Goal: Task Accomplishment & Management: Manage account settings

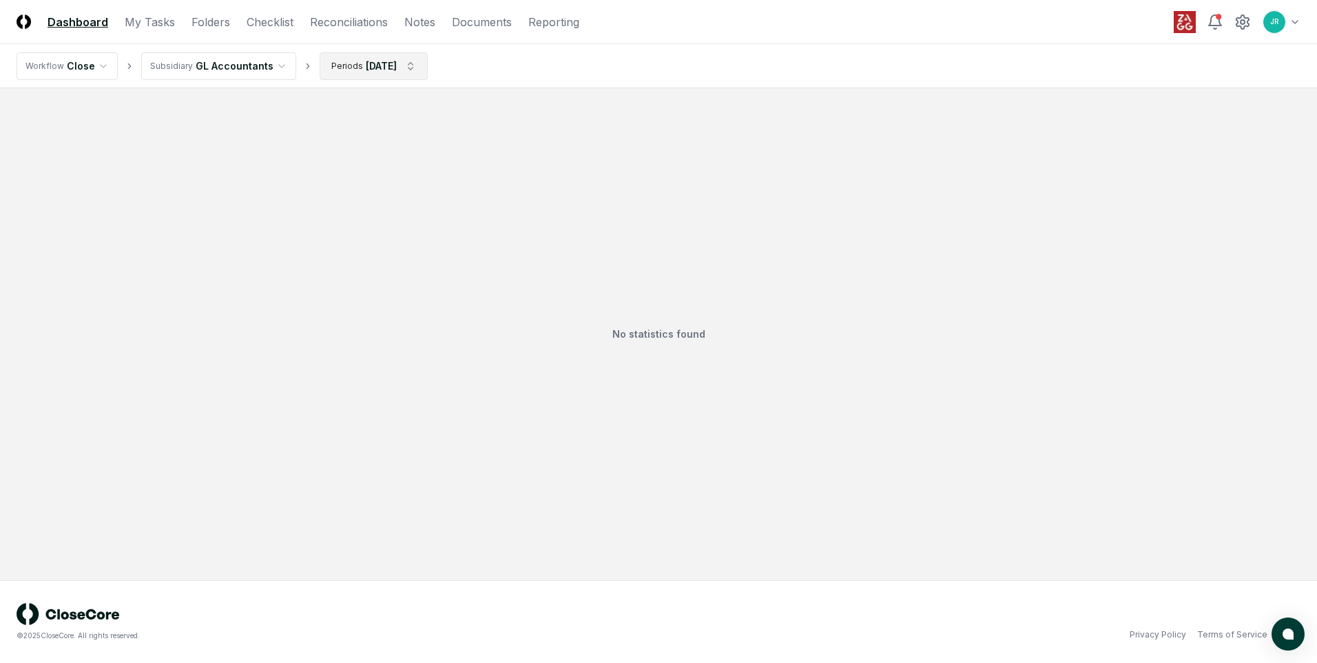
click at [354, 66] on html "CloseCore Dashboard My Tasks Folders Checklist Reconciliations Notes Documents …" at bounding box center [658, 331] width 1317 height 663
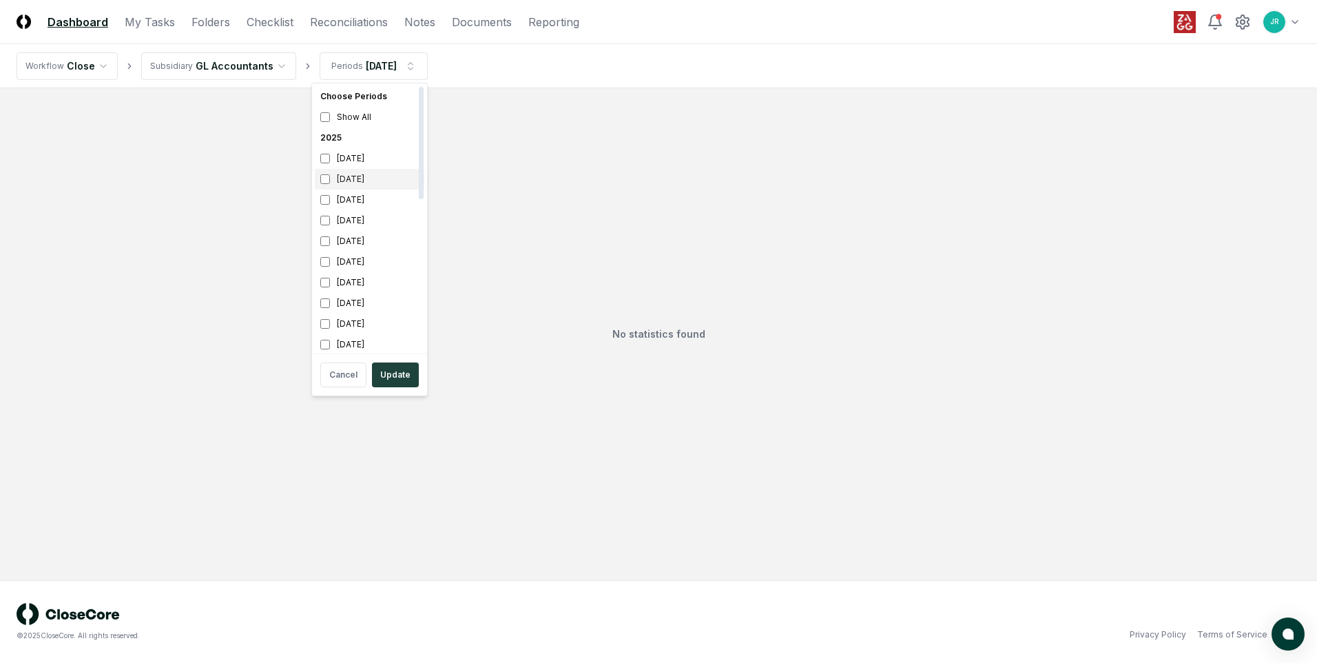
click at [342, 176] on div "[DATE]" at bounding box center [370, 179] width 110 height 21
click at [342, 199] on div "[DATE]" at bounding box center [370, 199] width 110 height 21
click at [245, 68] on html "CloseCore Dashboard My Tasks Folders Checklist Reconciliations Notes Documents …" at bounding box center [658, 331] width 1317 height 663
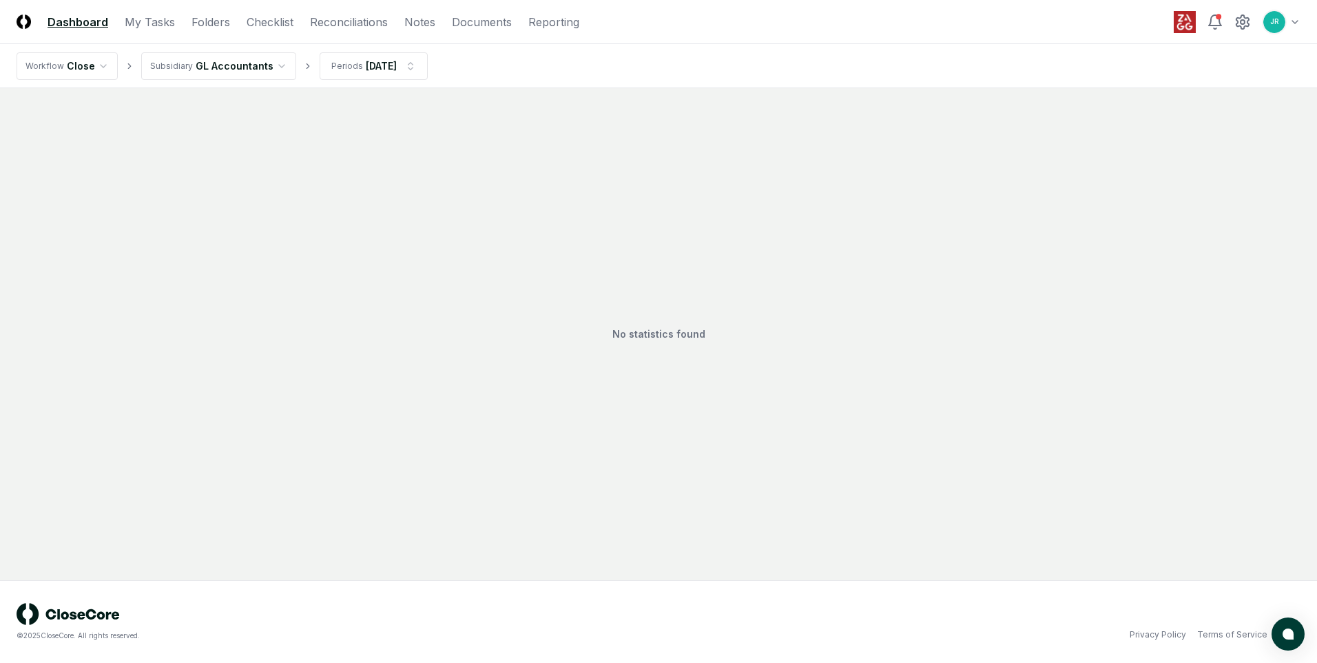
click at [218, 76] on html "CloseCore Dashboard My Tasks Folders Checklist Reconciliations Notes Documents …" at bounding box center [658, 331] width 1317 height 663
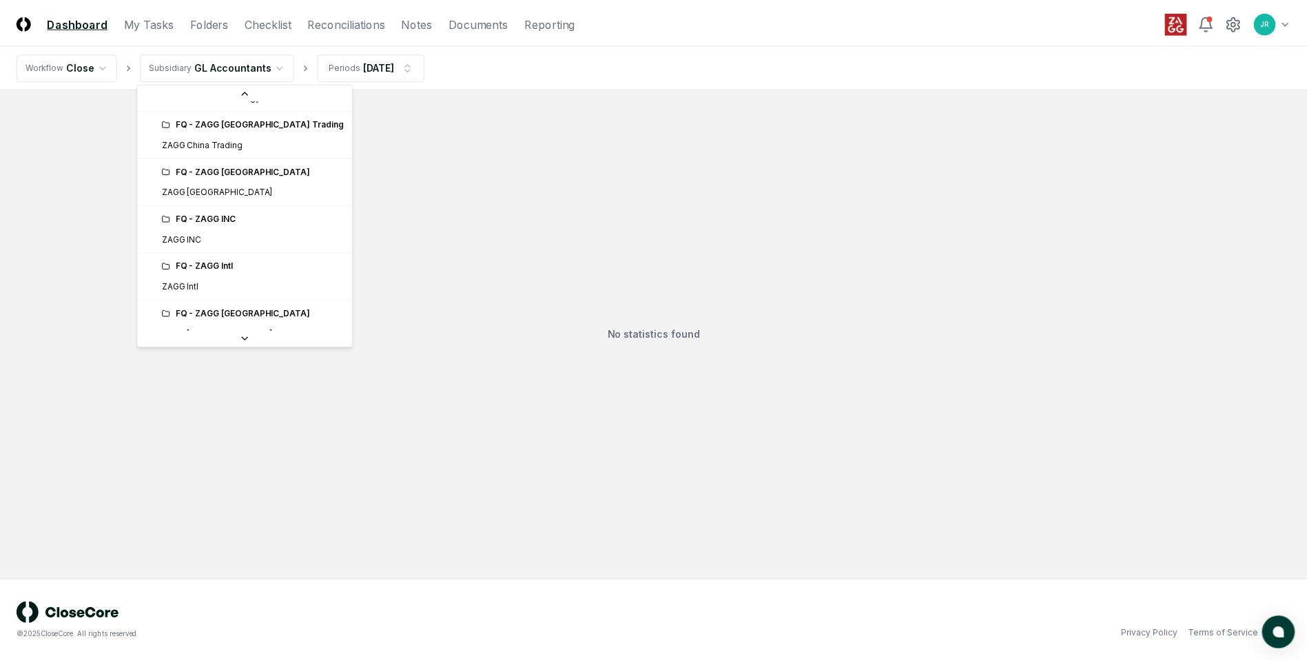
scroll to position [216, 0]
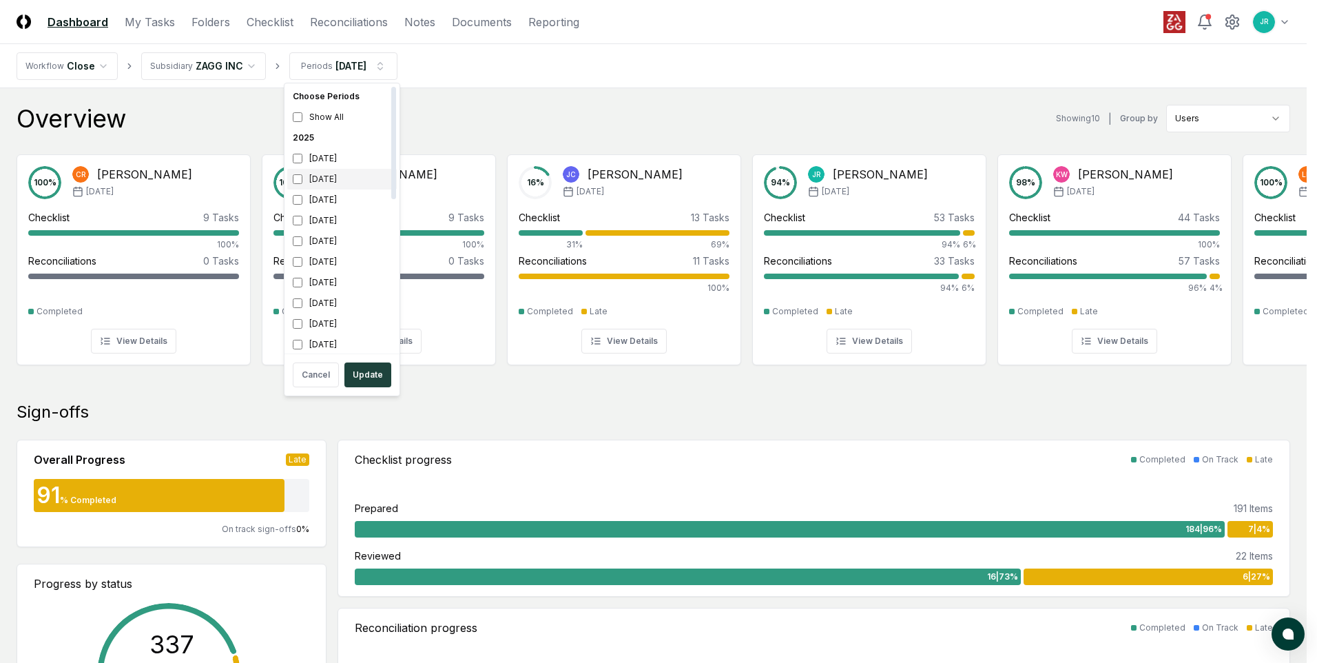
click at [329, 181] on div "[DATE]" at bounding box center [342, 179] width 110 height 21
click at [322, 196] on div "[DATE]" at bounding box center [342, 199] width 110 height 21
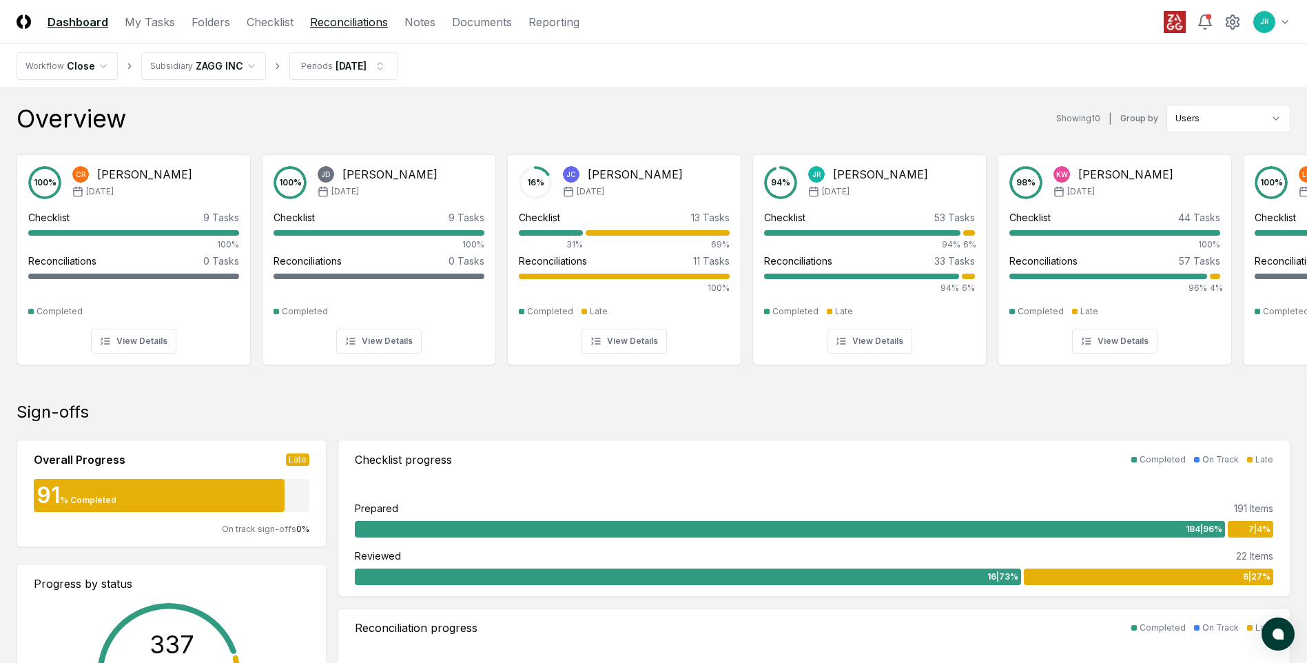
click at [318, 28] on link "Reconciliations" at bounding box center [349, 22] width 78 height 17
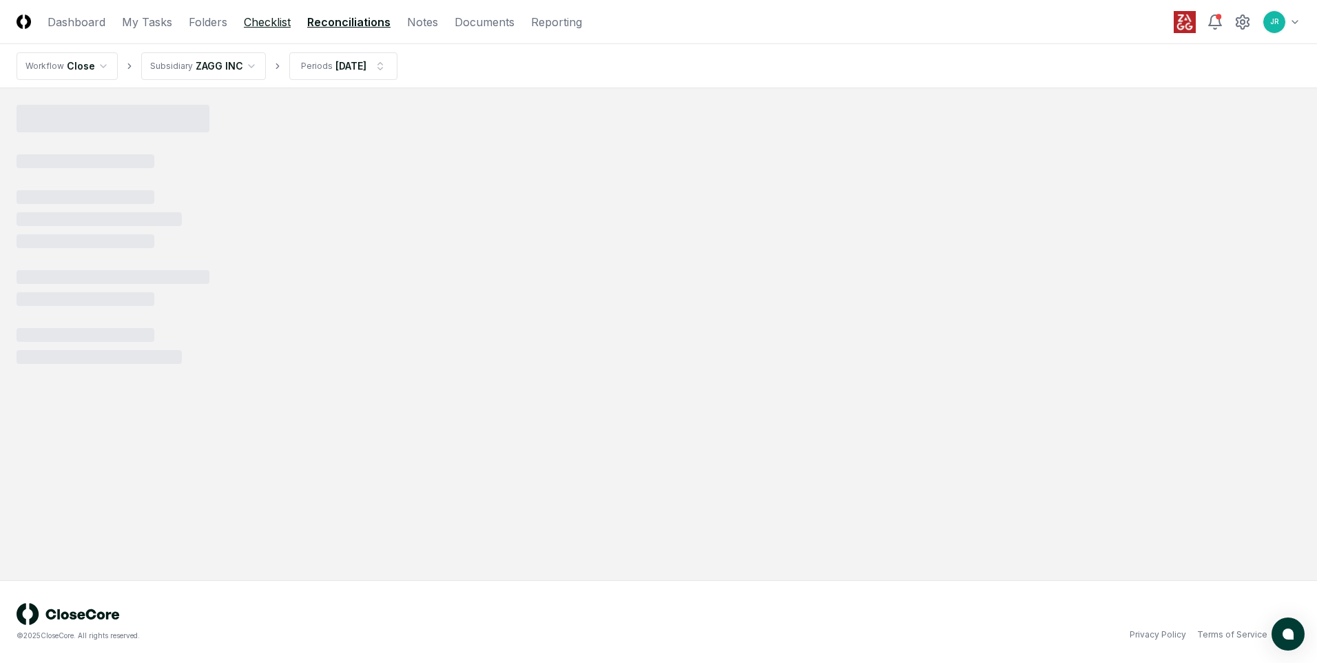
click at [268, 17] on link "Checklist" at bounding box center [267, 22] width 47 height 17
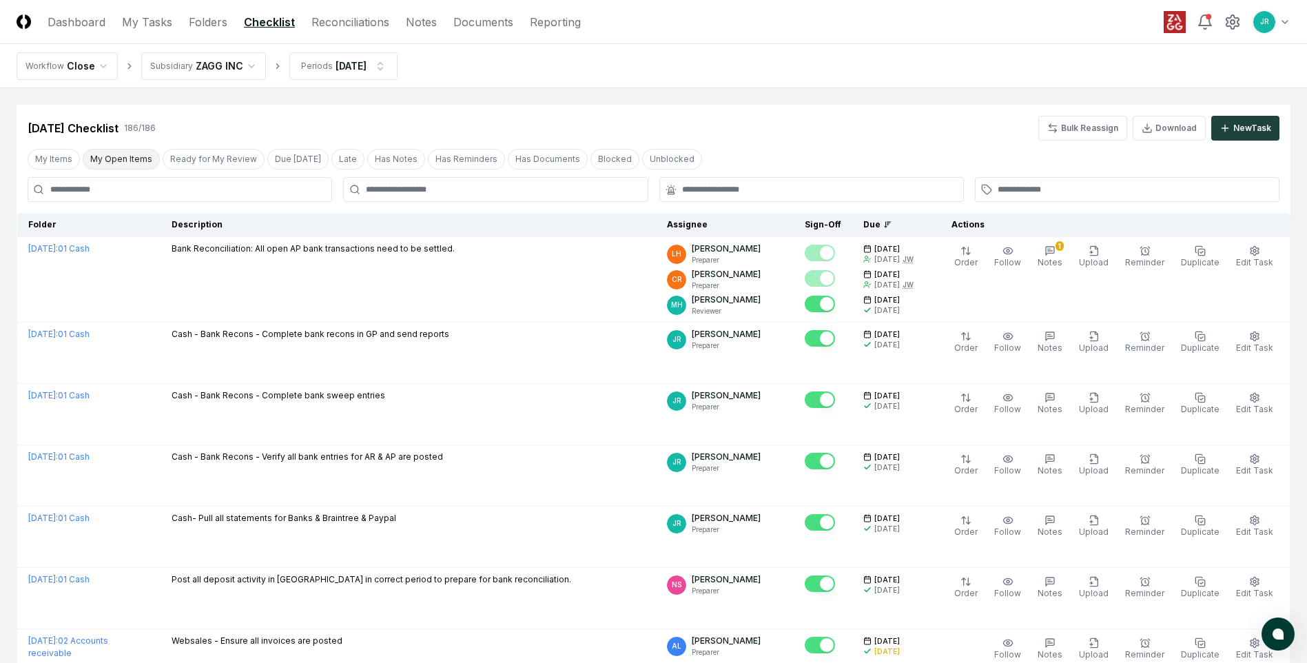
click at [116, 156] on button "My Open Items" at bounding box center [121, 159] width 77 height 21
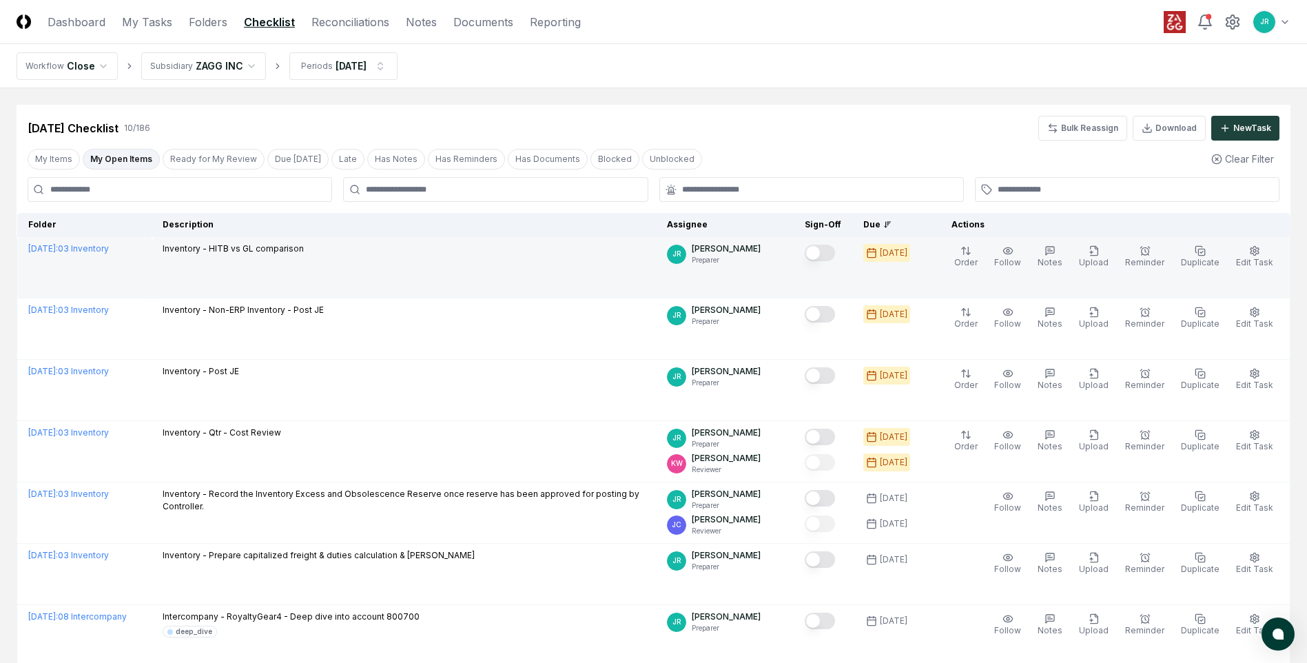
click at [829, 256] on button "Mark complete" at bounding box center [820, 253] width 30 height 17
click at [335, 21] on link "Reconciliations" at bounding box center [350, 22] width 78 height 17
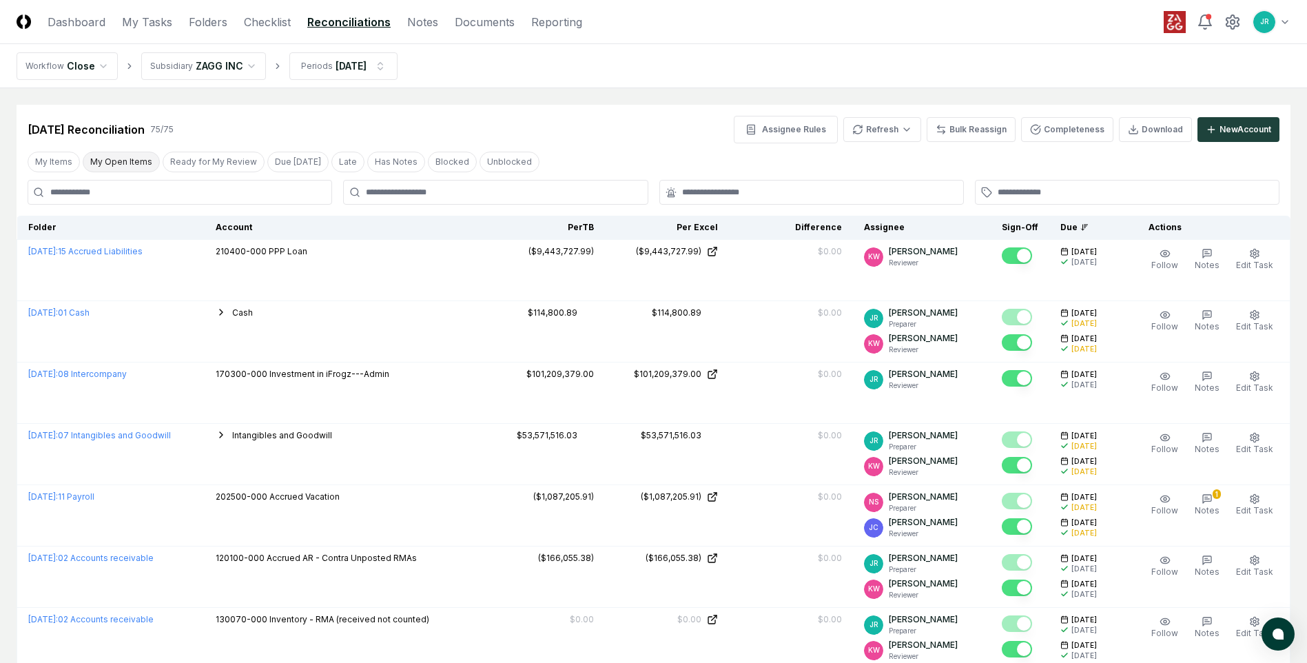
click at [126, 163] on button "My Open Items" at bounding box center [121, 162] width 77 height 21
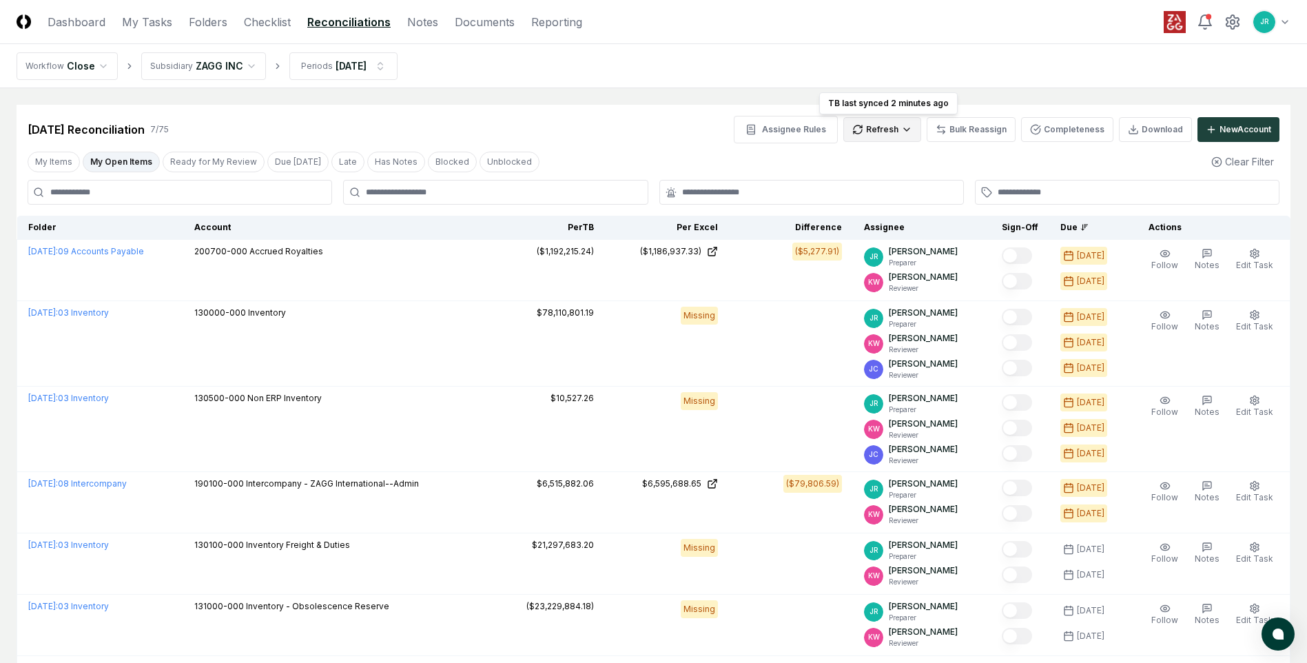
click at [889, 130] on html "CloseCore Dashboard My Tasks Folders Checklist Reconciliations Notes Documents …" at bounding box center [653, 408] width 1307 height 816
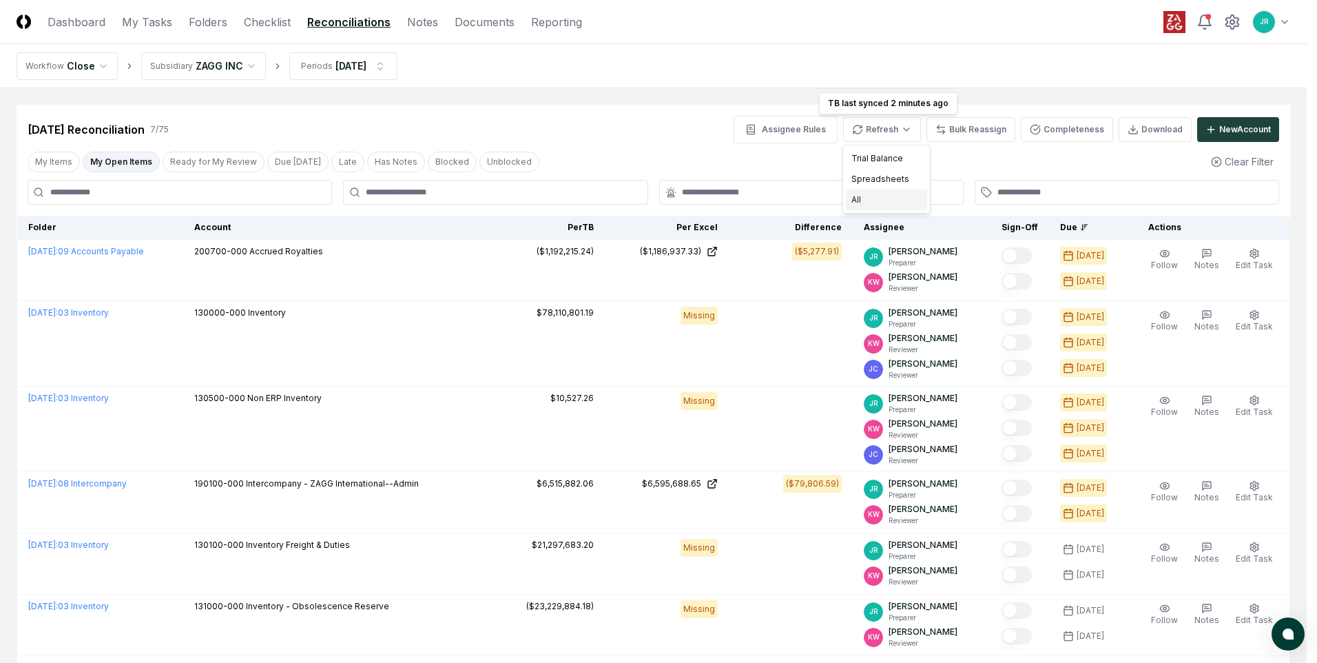
click at [874, 198] on div "All" at bounding box center [886, 199] width 81 height 21
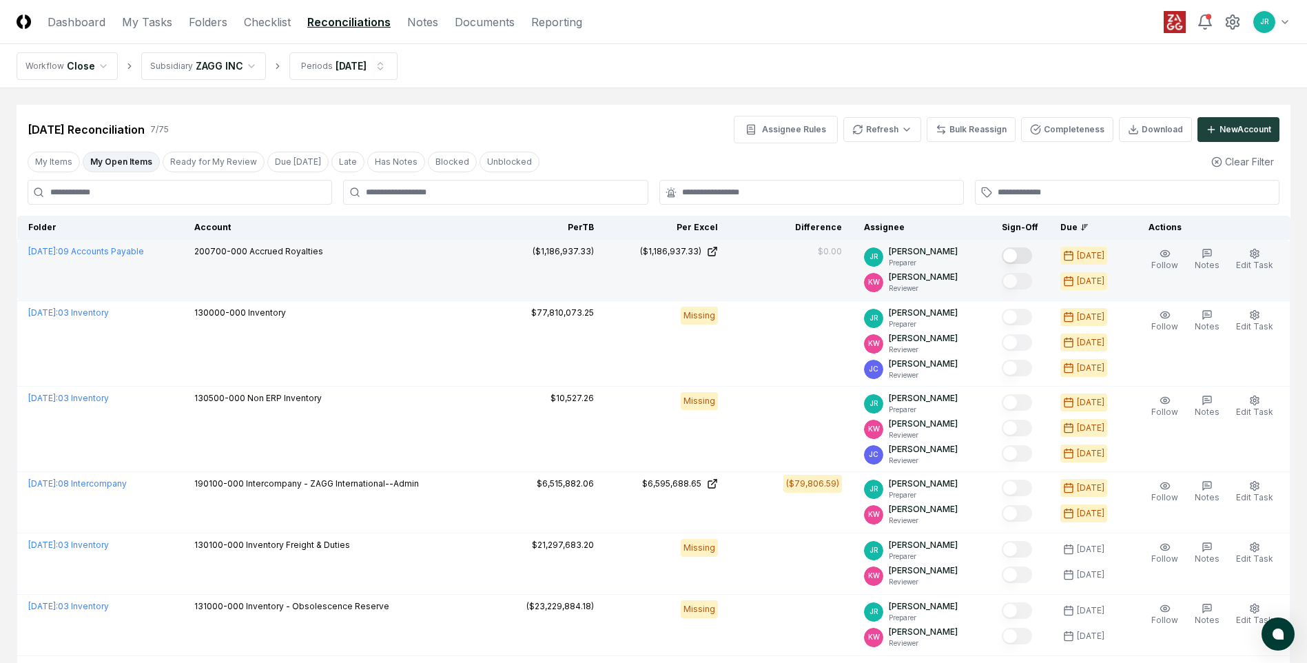
click at [1024, 258] on button "Mark complete" at bounding box center [1017, 255] width 30 height 17
click at [129, 158] on button "My Open Items" at bounding box center [121, 162] width 77 height 21
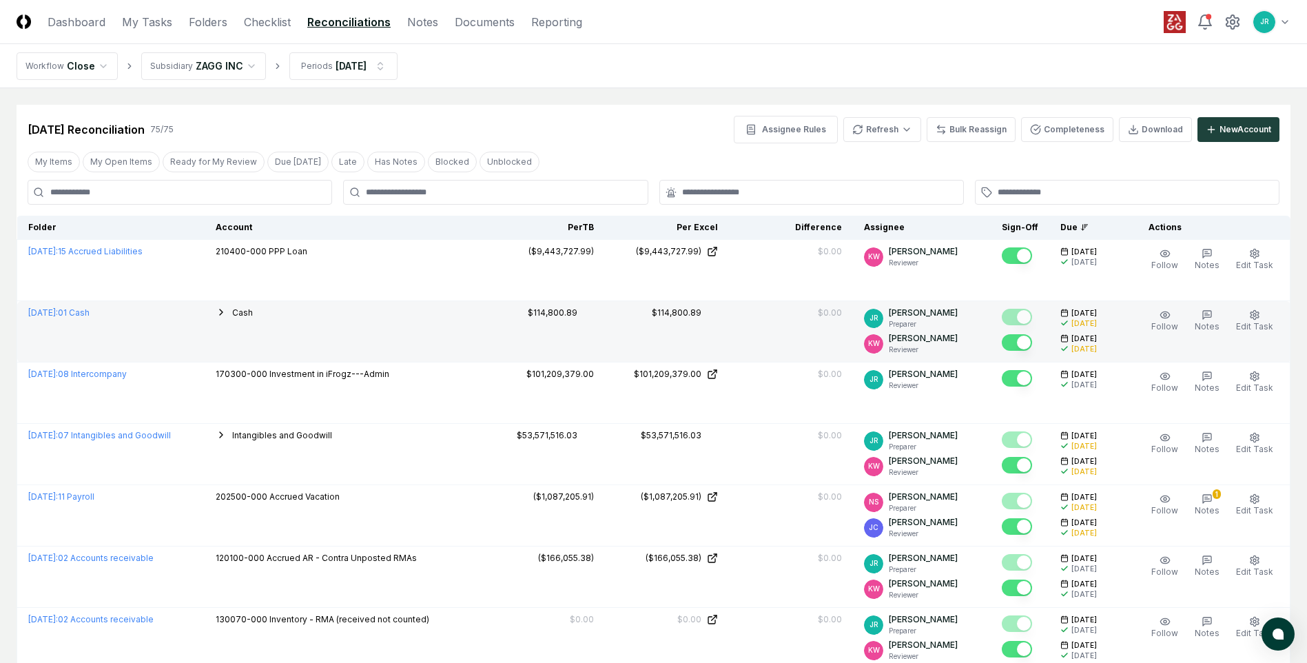
drag, startPoint x: 102, startPoint y: 159, endPoint x: 133, endPoint y: 317, distance: 160.8
click at [105, 159] on button "My Open Items" at bounding box center [121, 162] width 77 height 21
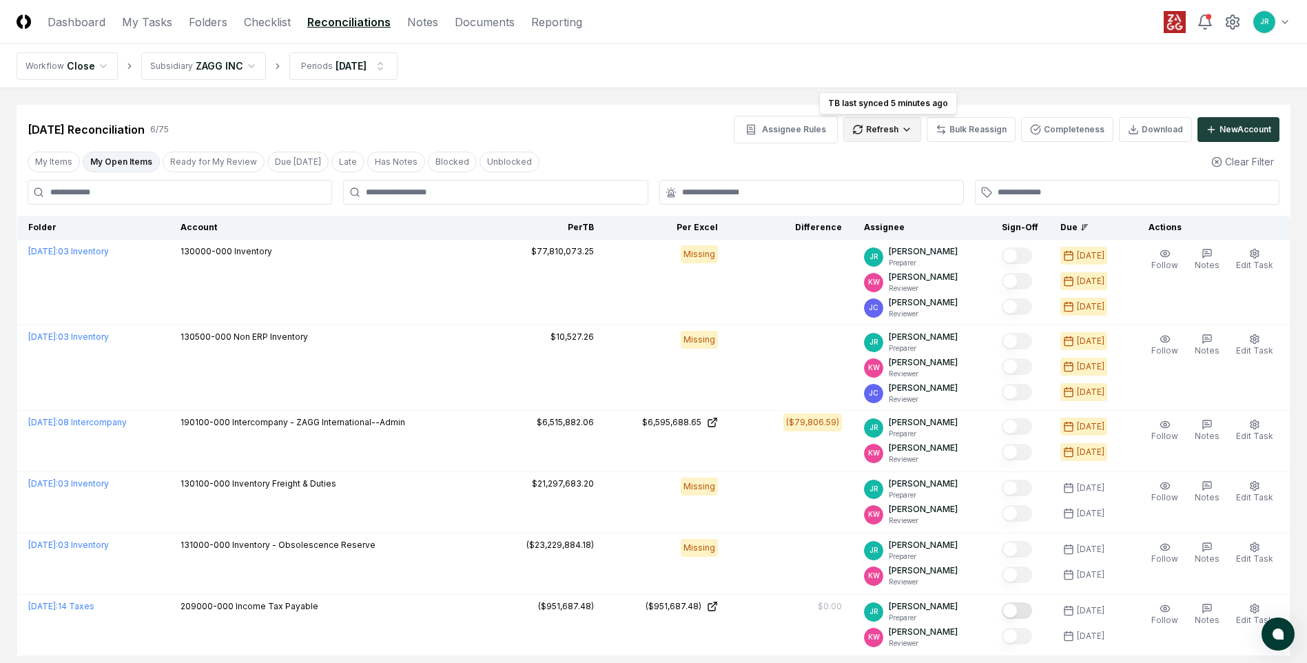
click at [889, 123] on html "CloseCore Dashboard My Tasks Folders Checklist Reconciliations Notes Documents …" at bounding box center [653, 377] width 1307 height 755
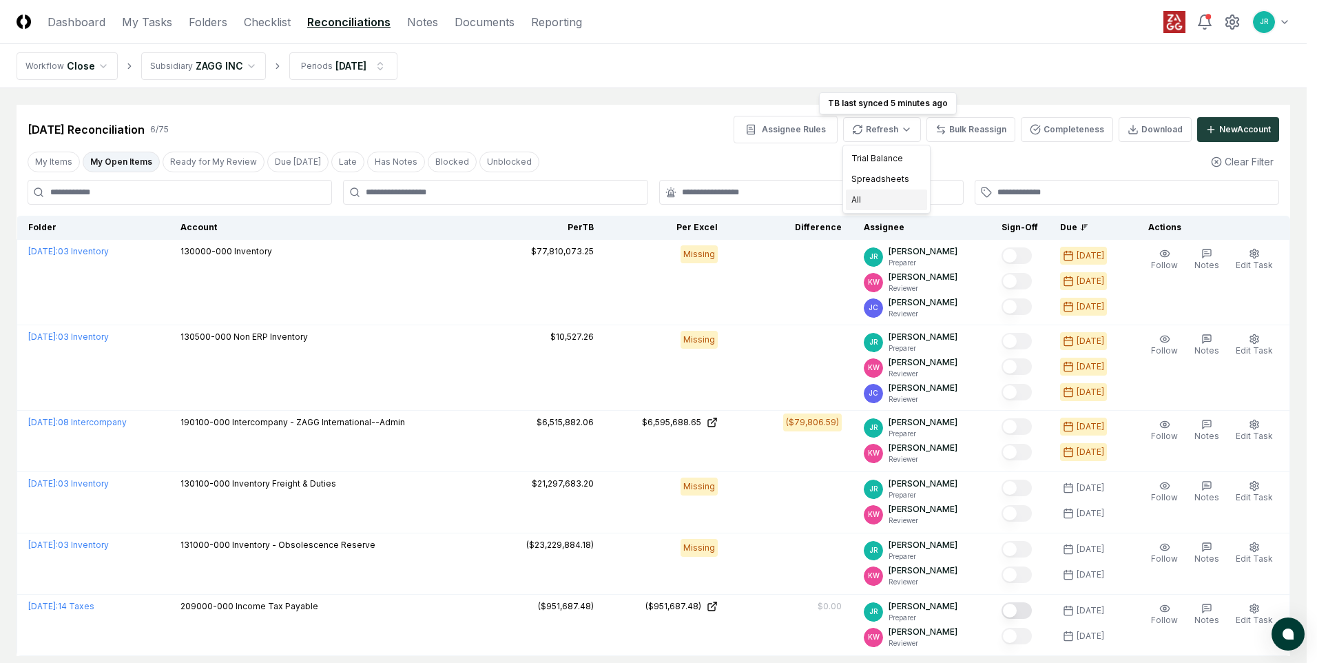
click at [862, 200] on div "All" at bounding box center [886, 199] width 81 height 21
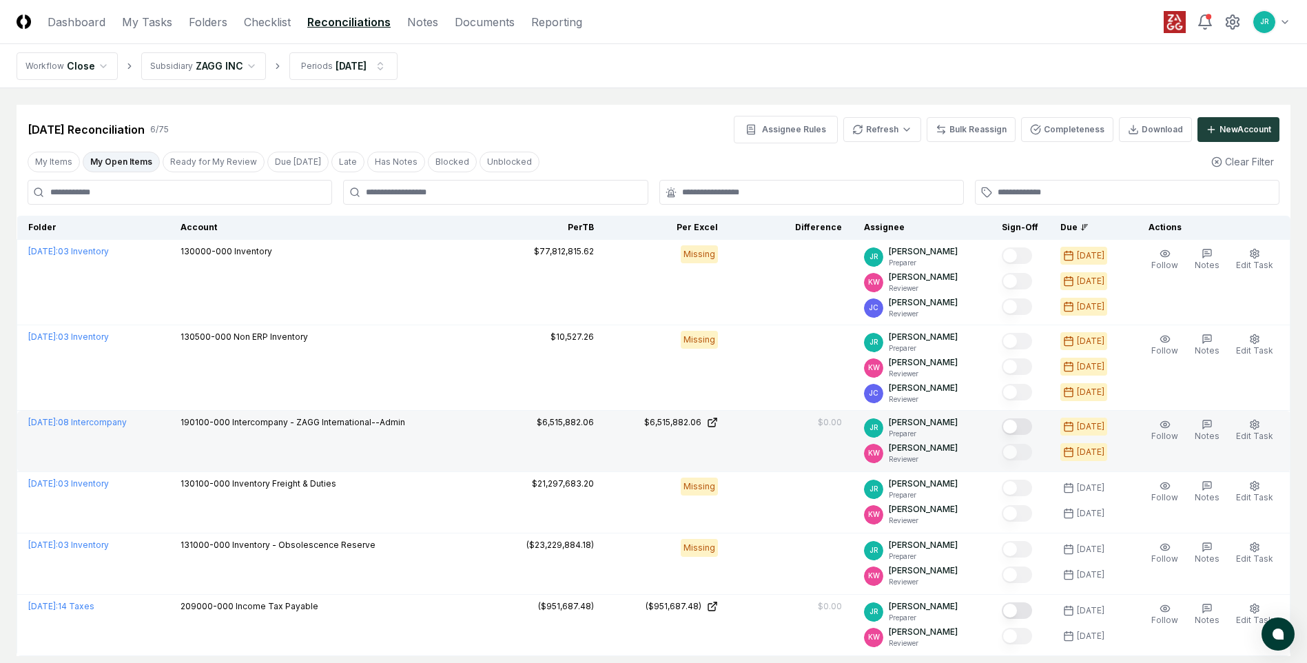
click at [1021, 426] on button "Mark complete" at bounding box center [1017, 426] width 30 height 17
click at [136, 157] on button "My Open Items" at bounding box center [121, 162] width 77 height 21
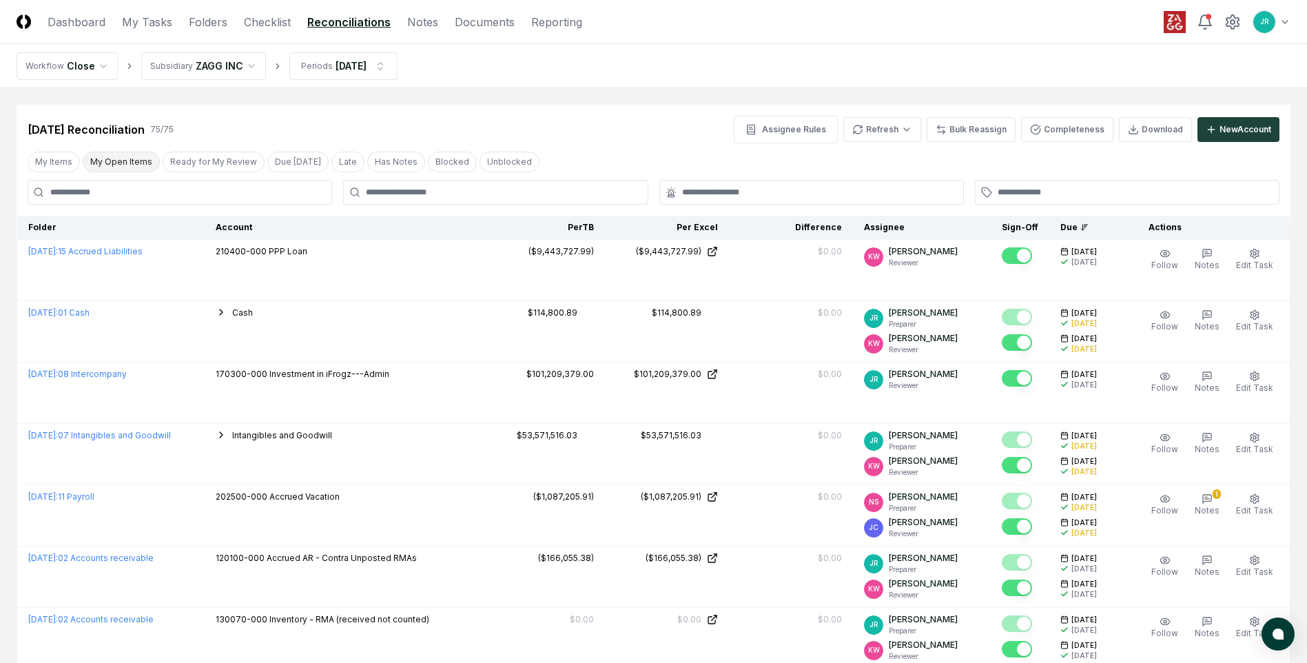
click at [136, 165] on button "My Open Items" at bounding box center [121, 162] width 77 height 21
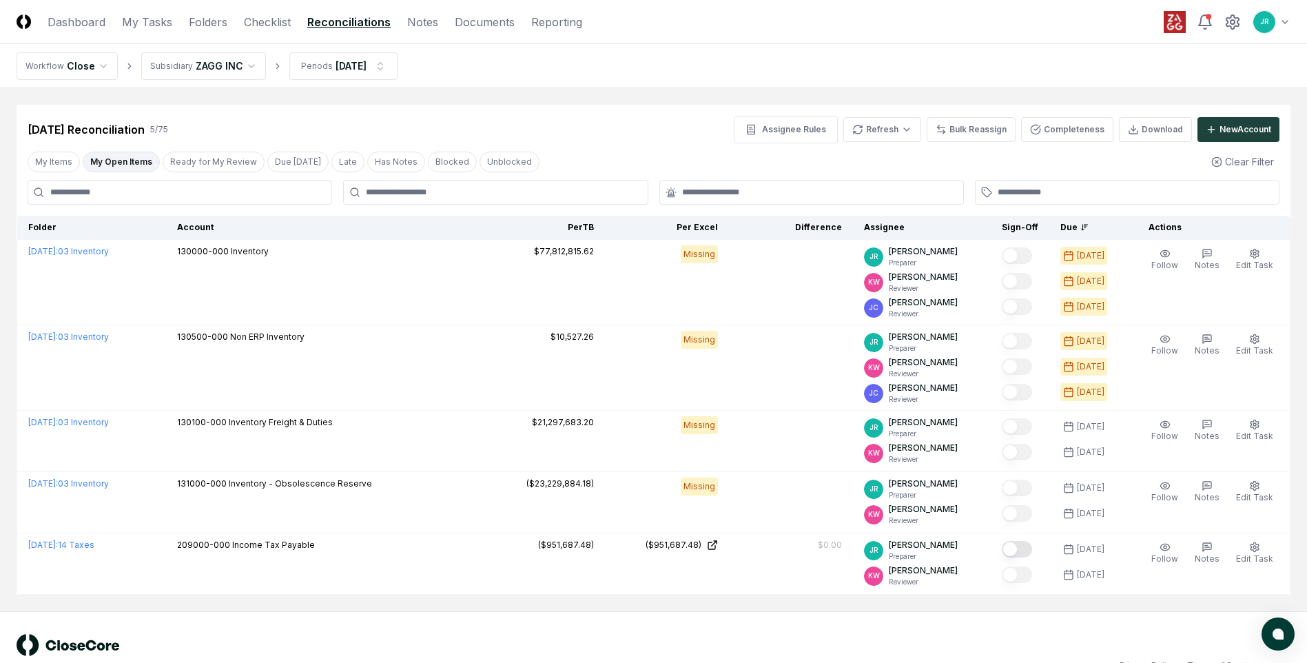
click at [267, 32] on header "CloseCore Dashboard My Tasks Folders Checklist Reconciliations Notes Documents …" at bounding box center [653, 22] width 1307 height 44
click at [273, 19] on link "Checklist" at bounding box center [267, 22] width 47 height 17
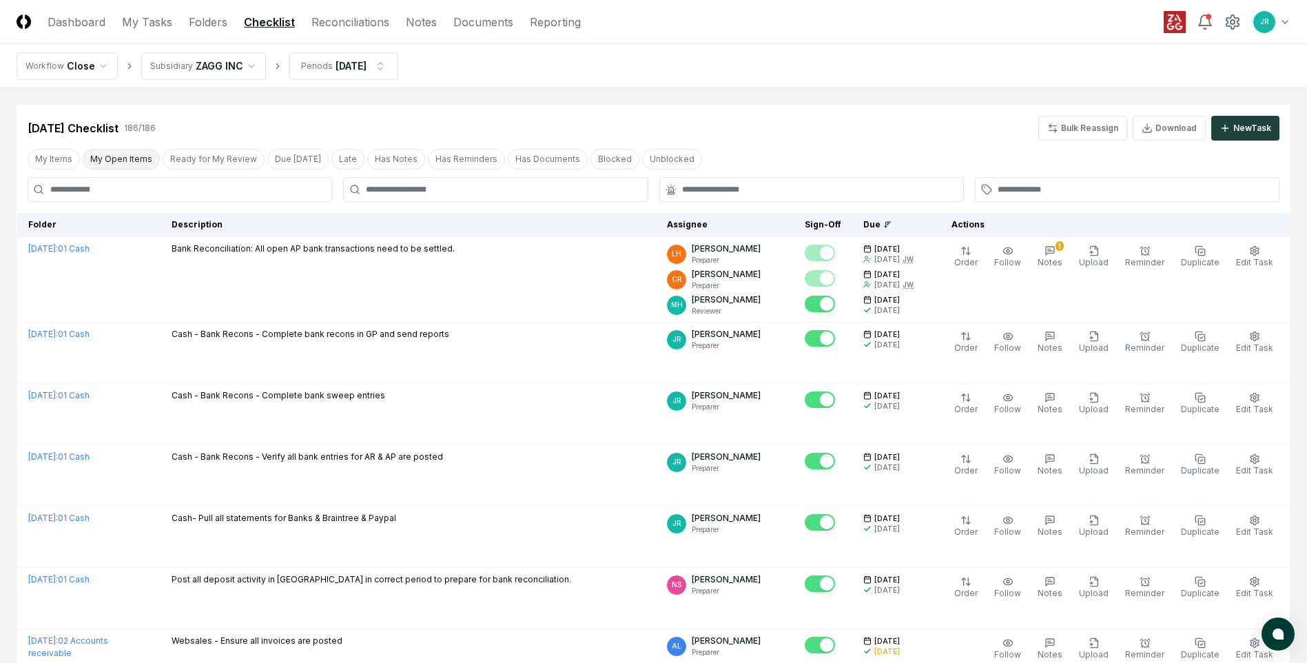
click at [131, 162] on button "My Open Items" at bounding box center [121, 159] width 77 height 21
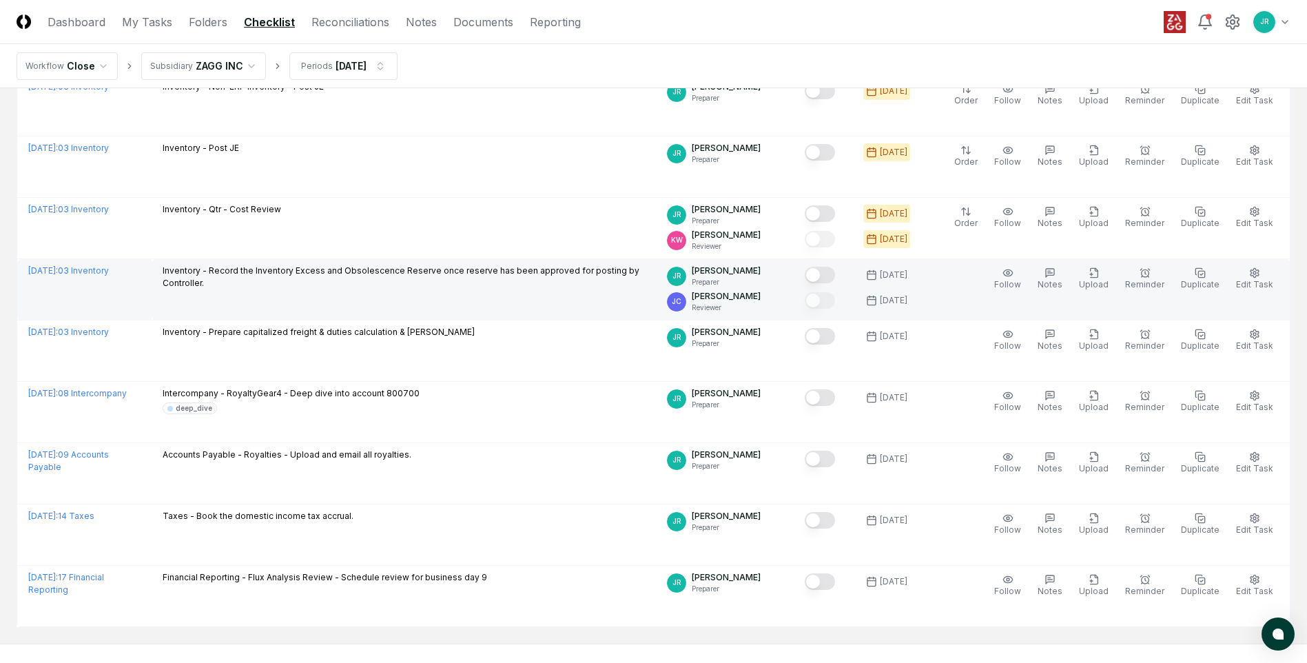
scroll to position [138, 0]
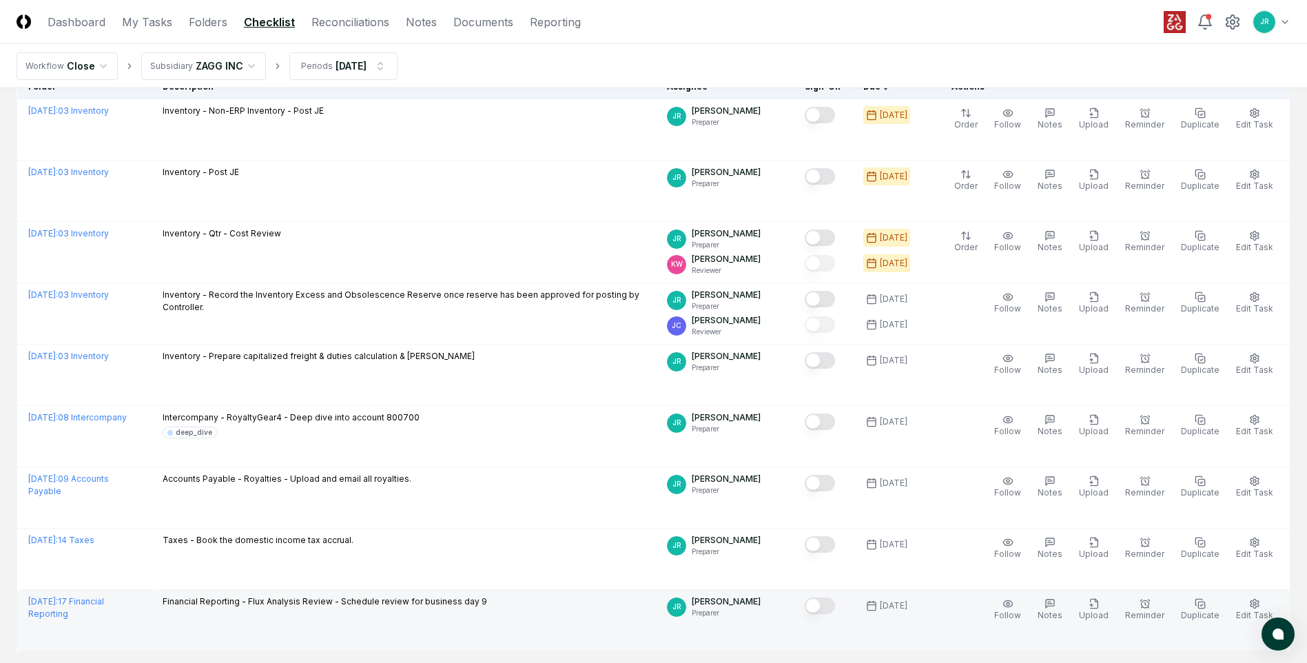
click at [835, 608] on button "Mark complete" at bounding box center [820, 605] width 30 height 17
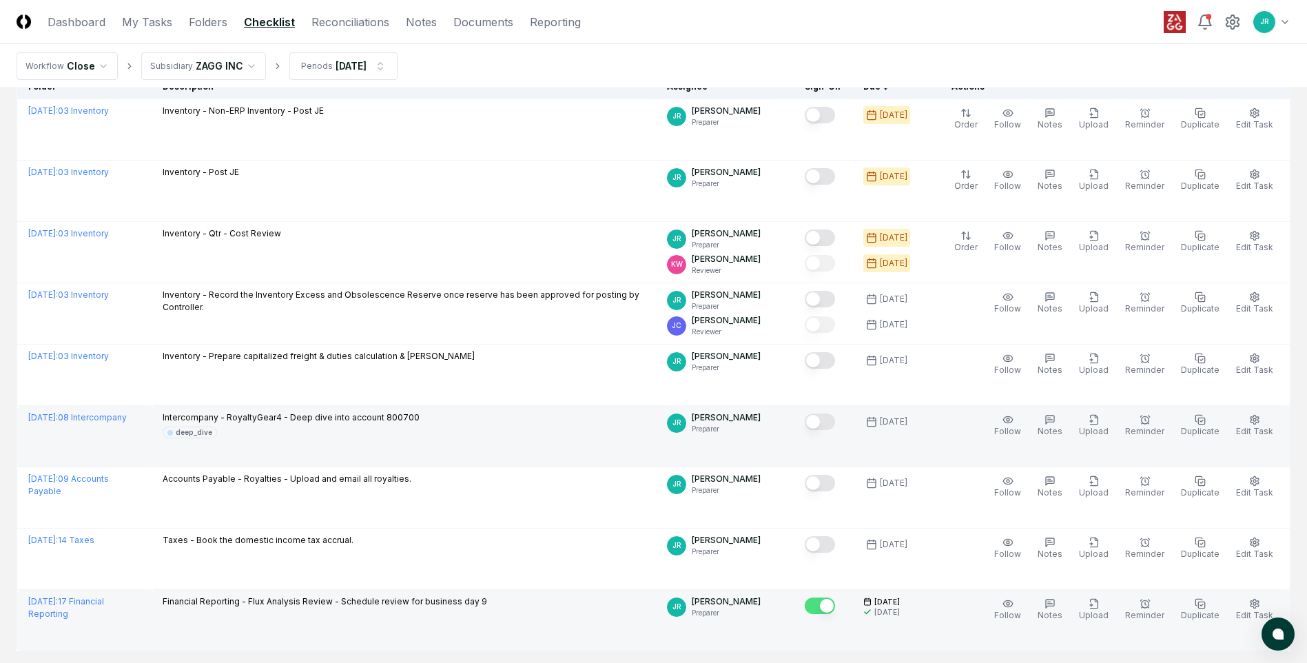
click at [823, 422] on button "Mark complete" at bounding box center [820, 421] width 30 height 17
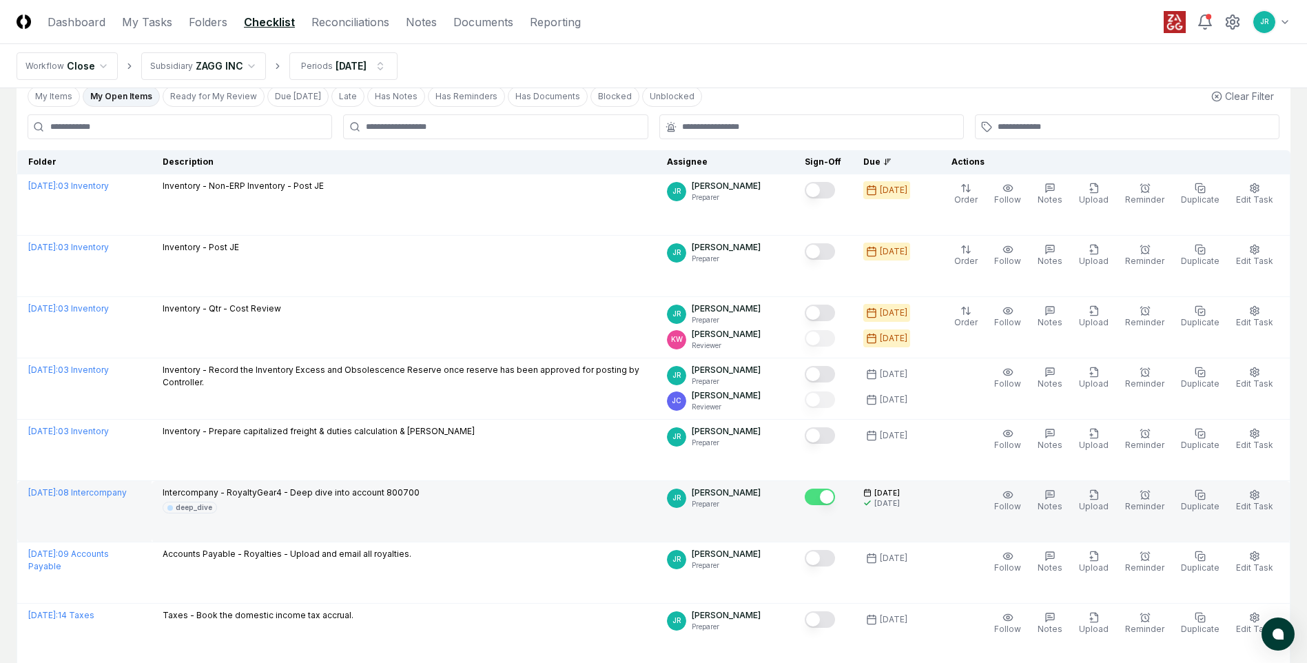
scroll to position [0, 0]
